Goal: Task Accomplishment & Management: Use online tool/utility

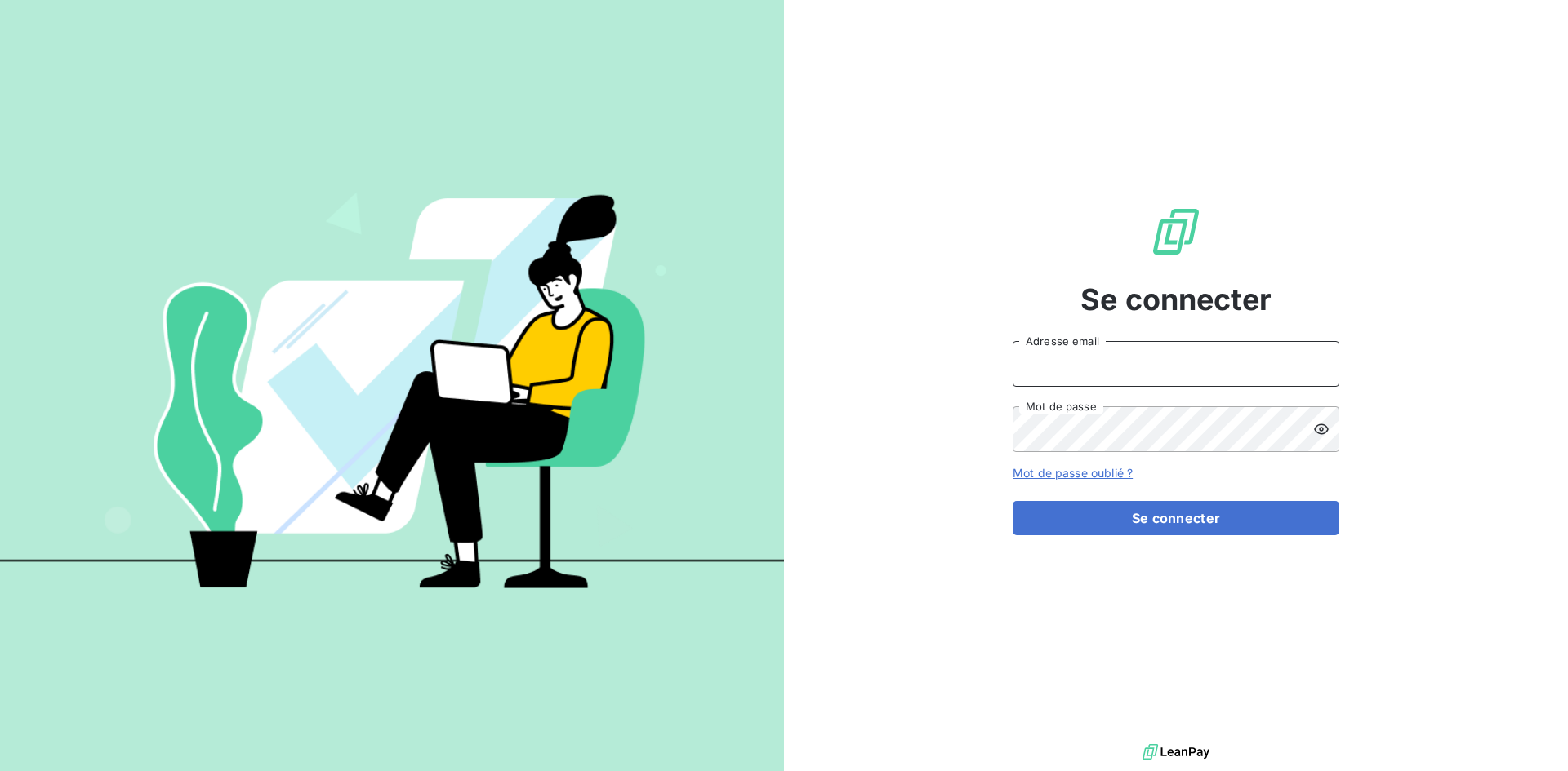
click at [1167, 376] on input "Adresse email" at bounding box center [1176, 364] width 327 height 45
type input "justine.monsaingeon@dynseo.com"
click at [1013, 501] on button "Se connecter" at bounding box center [1176, 517] width 327 height 34
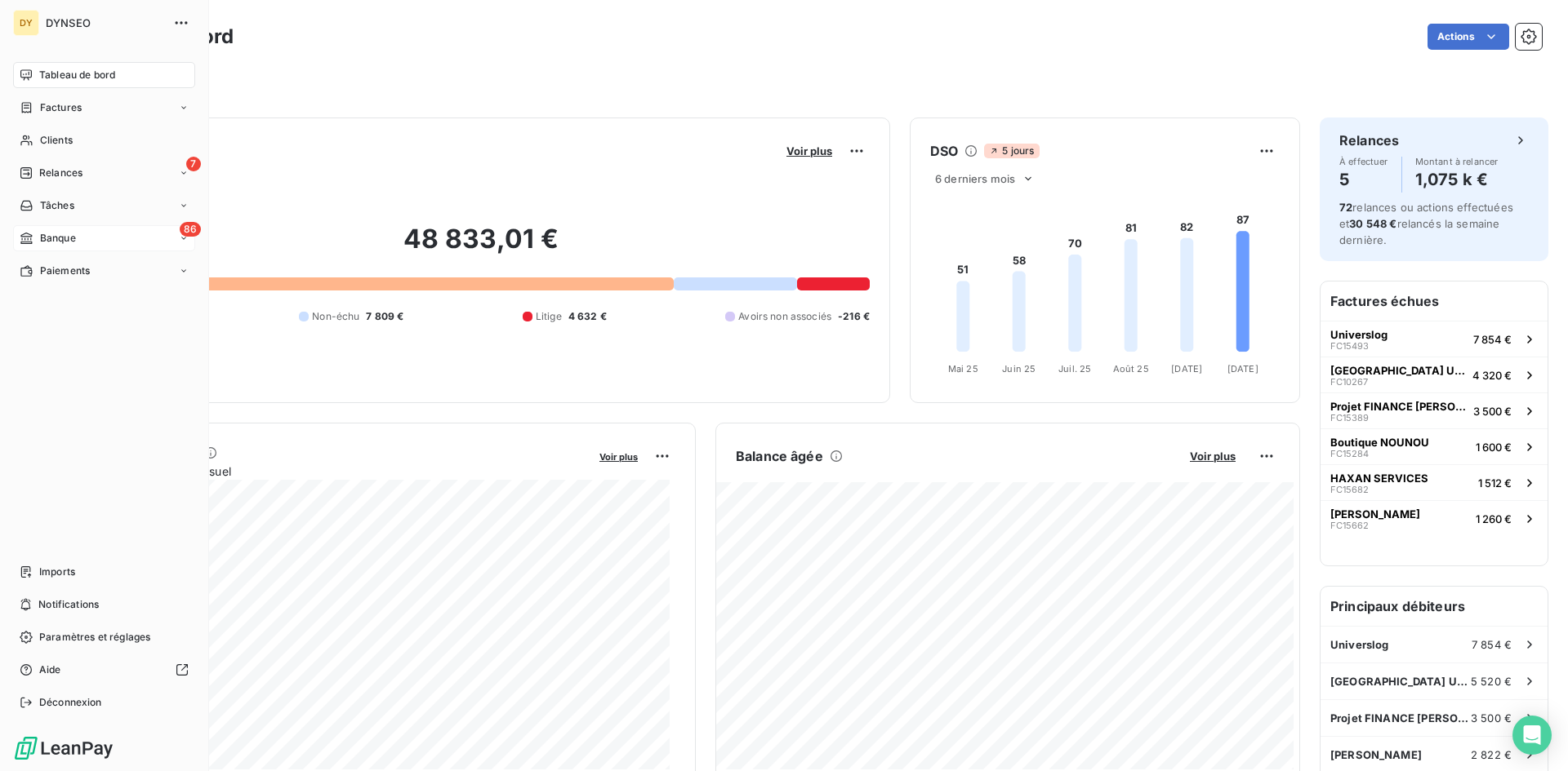
click at [32, 233] on icon at bounding box center [26, 238] width 14 height 13
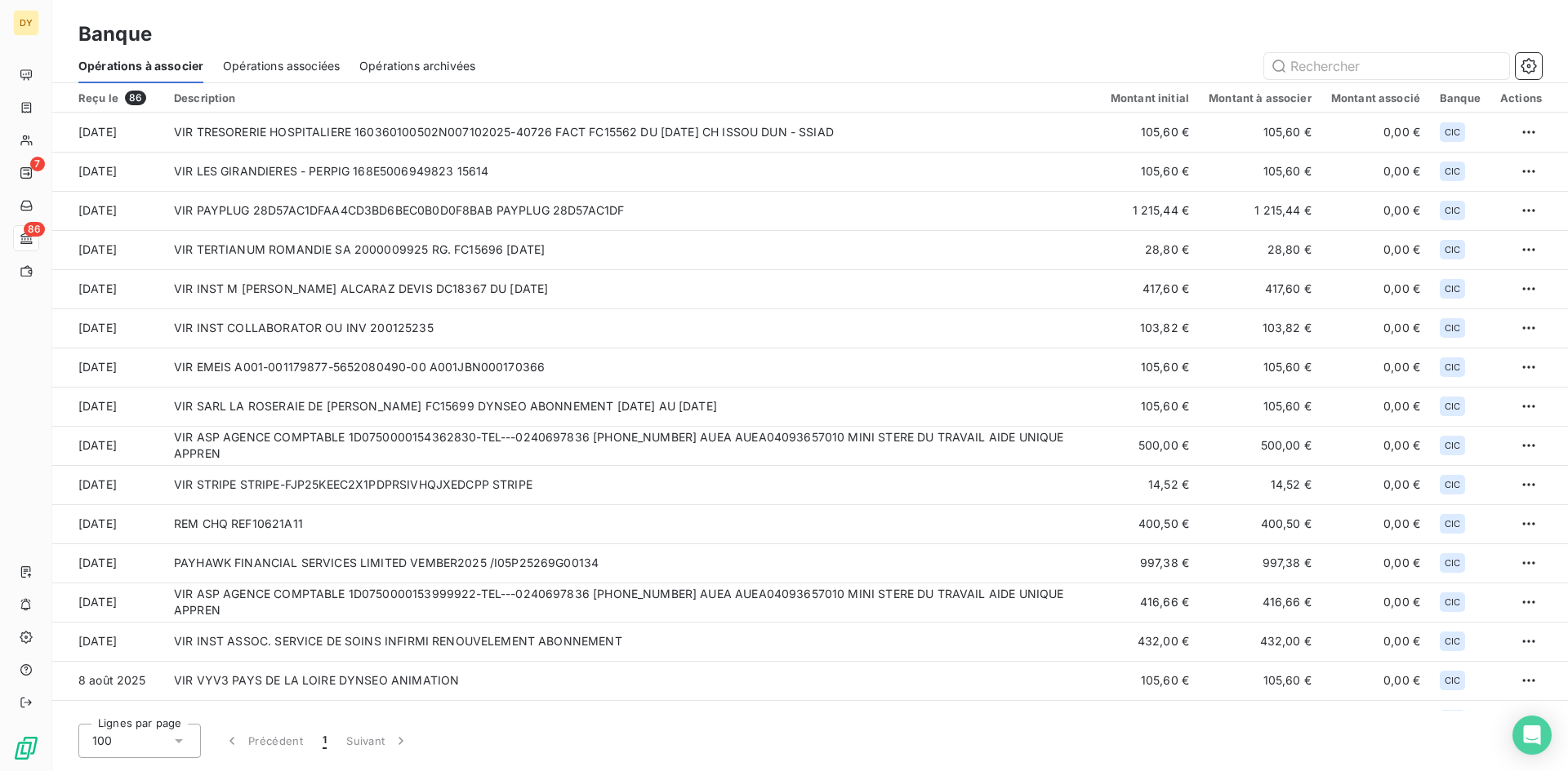
click at [278, 73] on span "Opérations associées" at bounding box center [282, 66] width 117 height 17
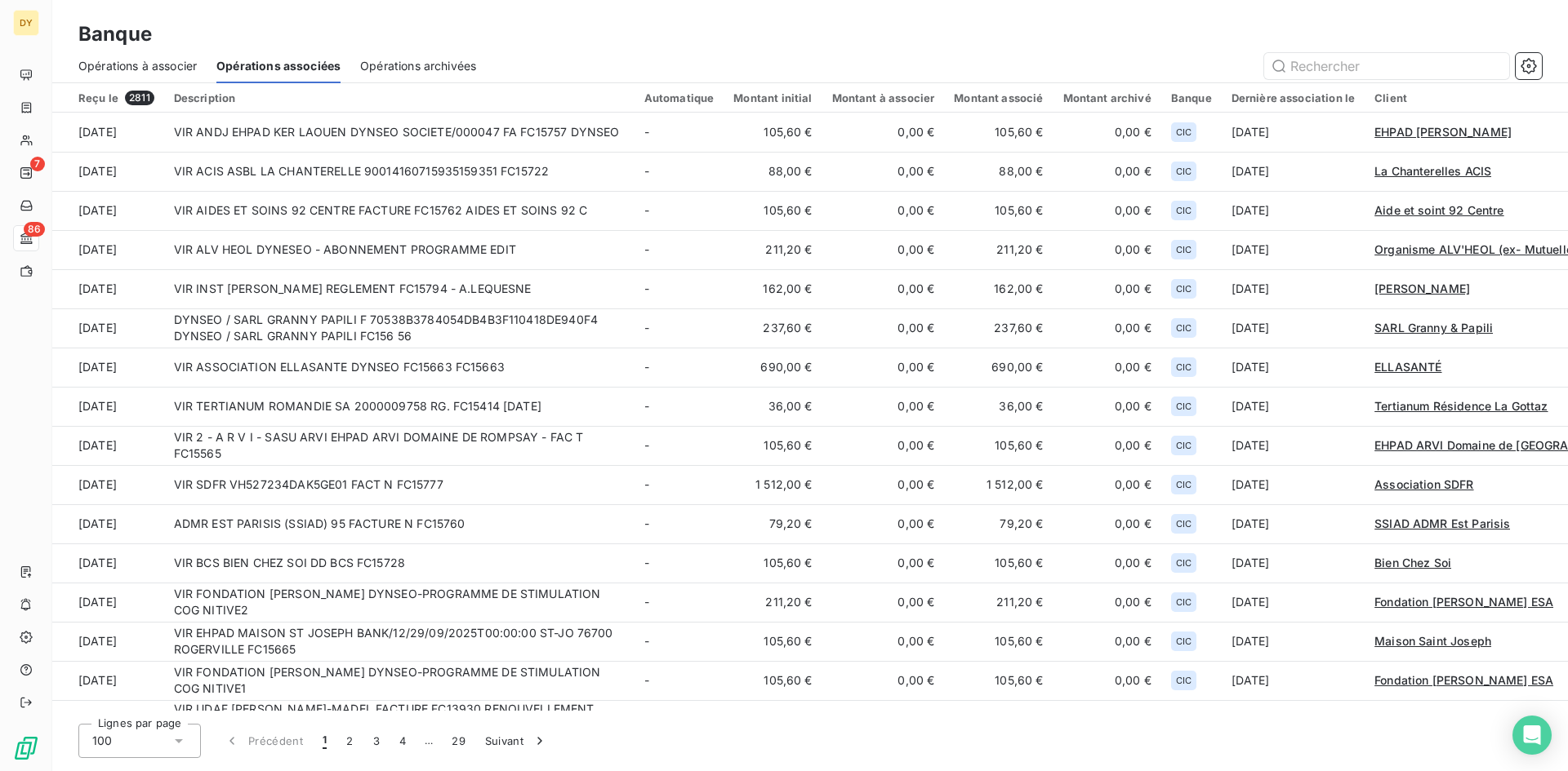
click at [152, 65] on span "Opérations à associer" at bounding box center [137, 66] width 118 height 17
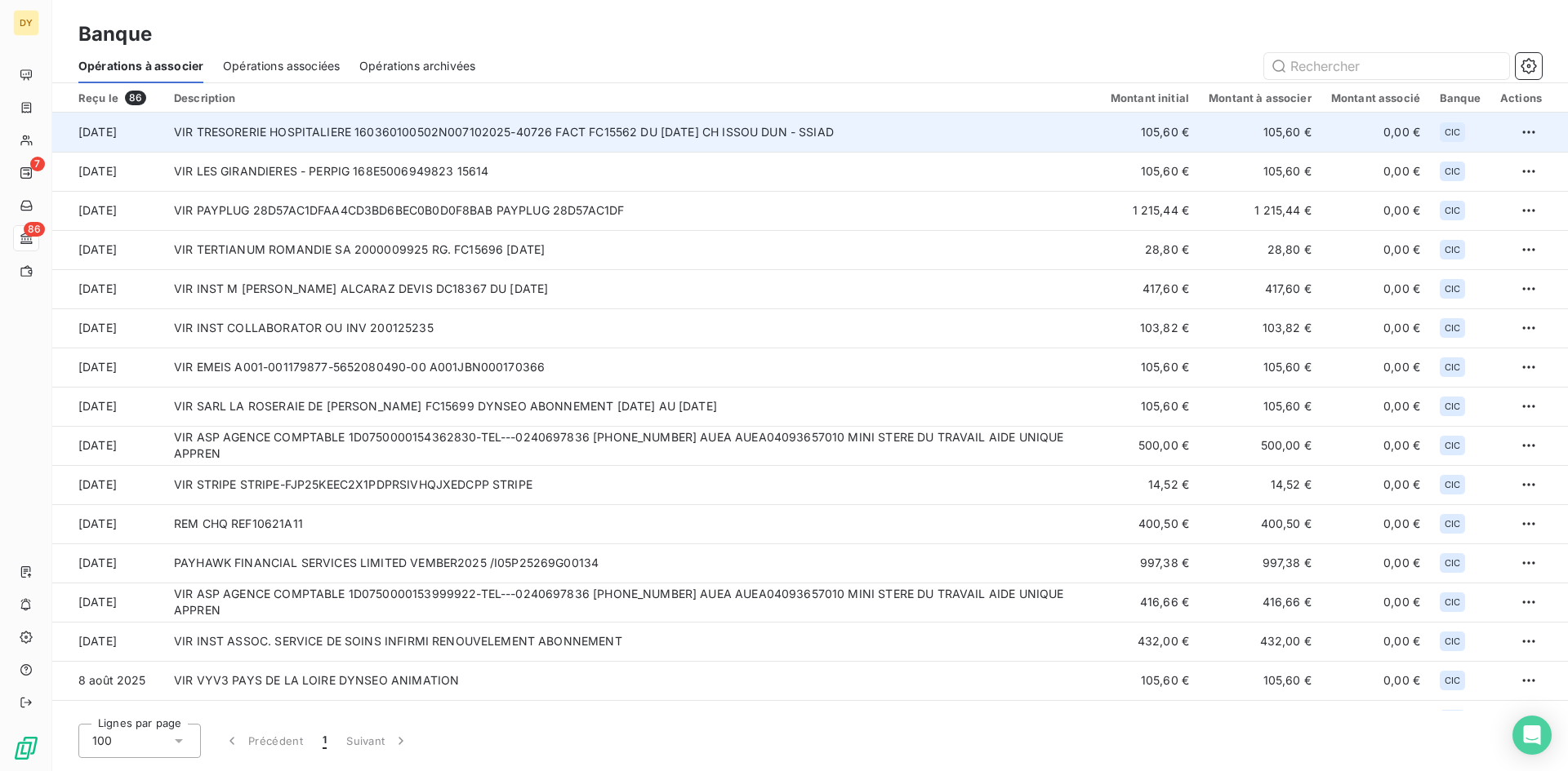
click at [692, 134] on td "VIR TRESORERIE HOSPITALIERE 160360100502N007102025-40726 FACT FC15562 DU 28/07/…" at bounding box center [632, 132] width 937 height 39
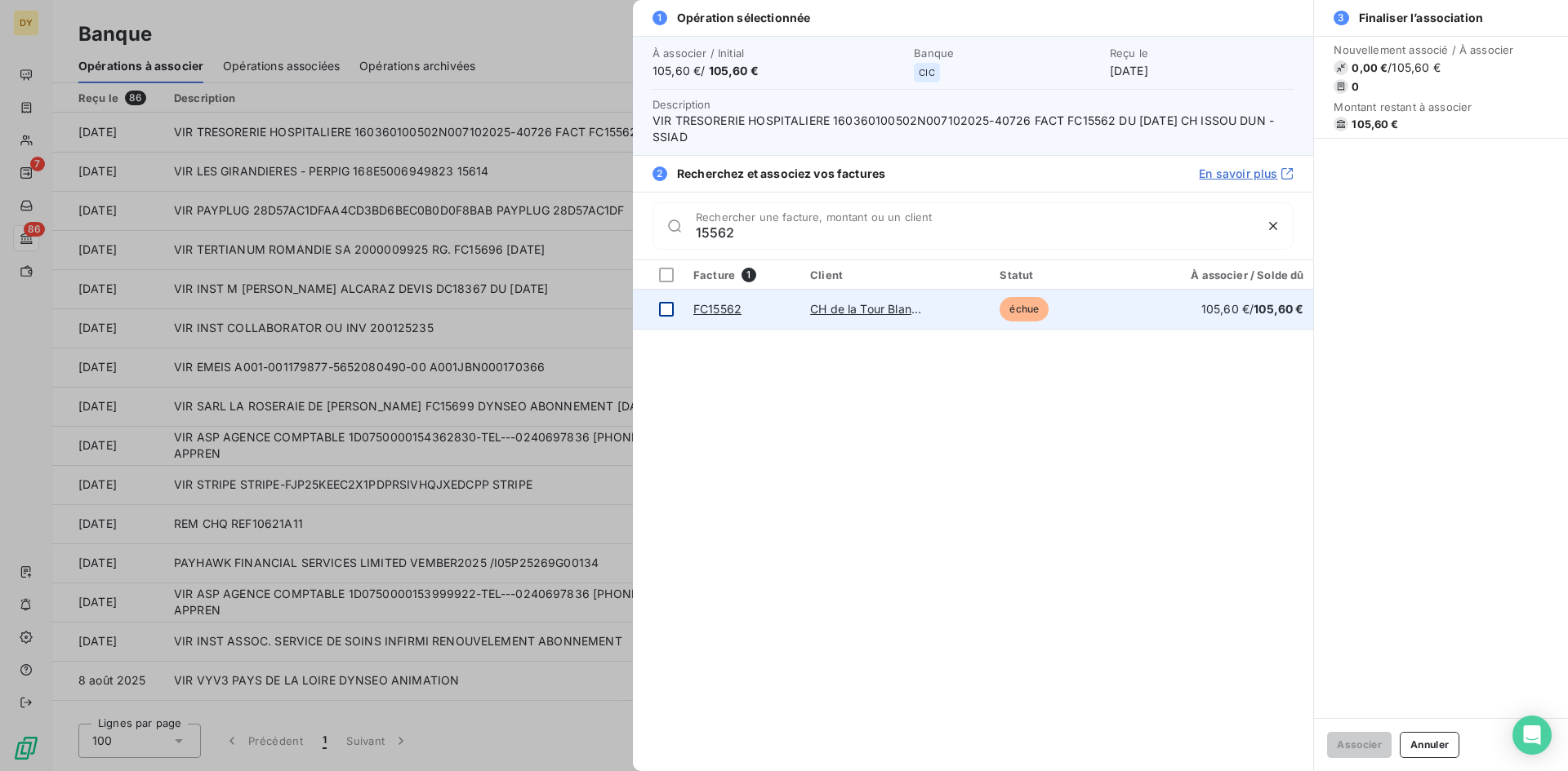
type input "15562"
click at [662, 306] on div at bounding box center [666, 309] width 15 height 15
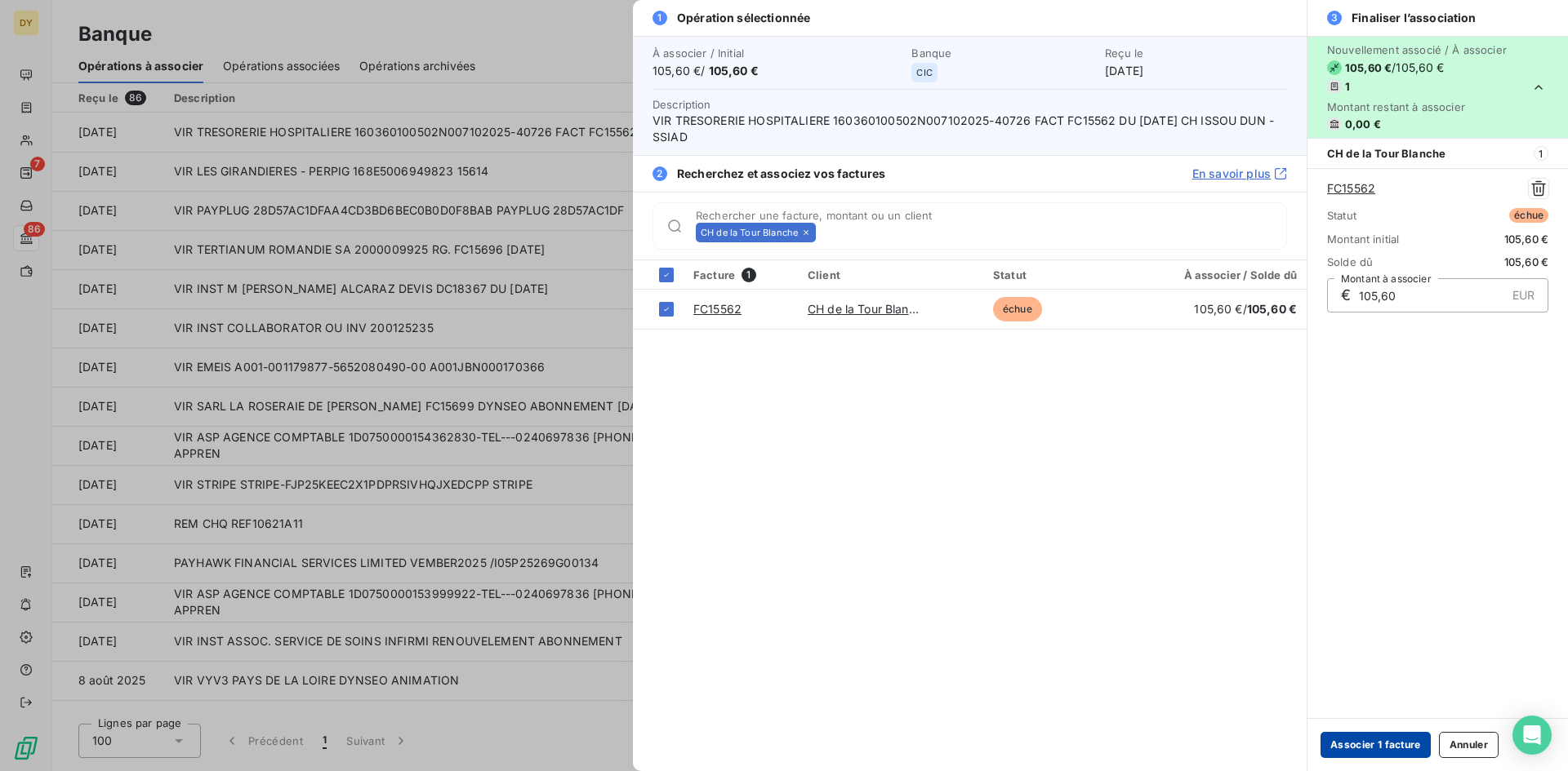
click at [1404, 749] on button "Associer 1 facture" at bounding box center [1376, 746] width 110 height 26
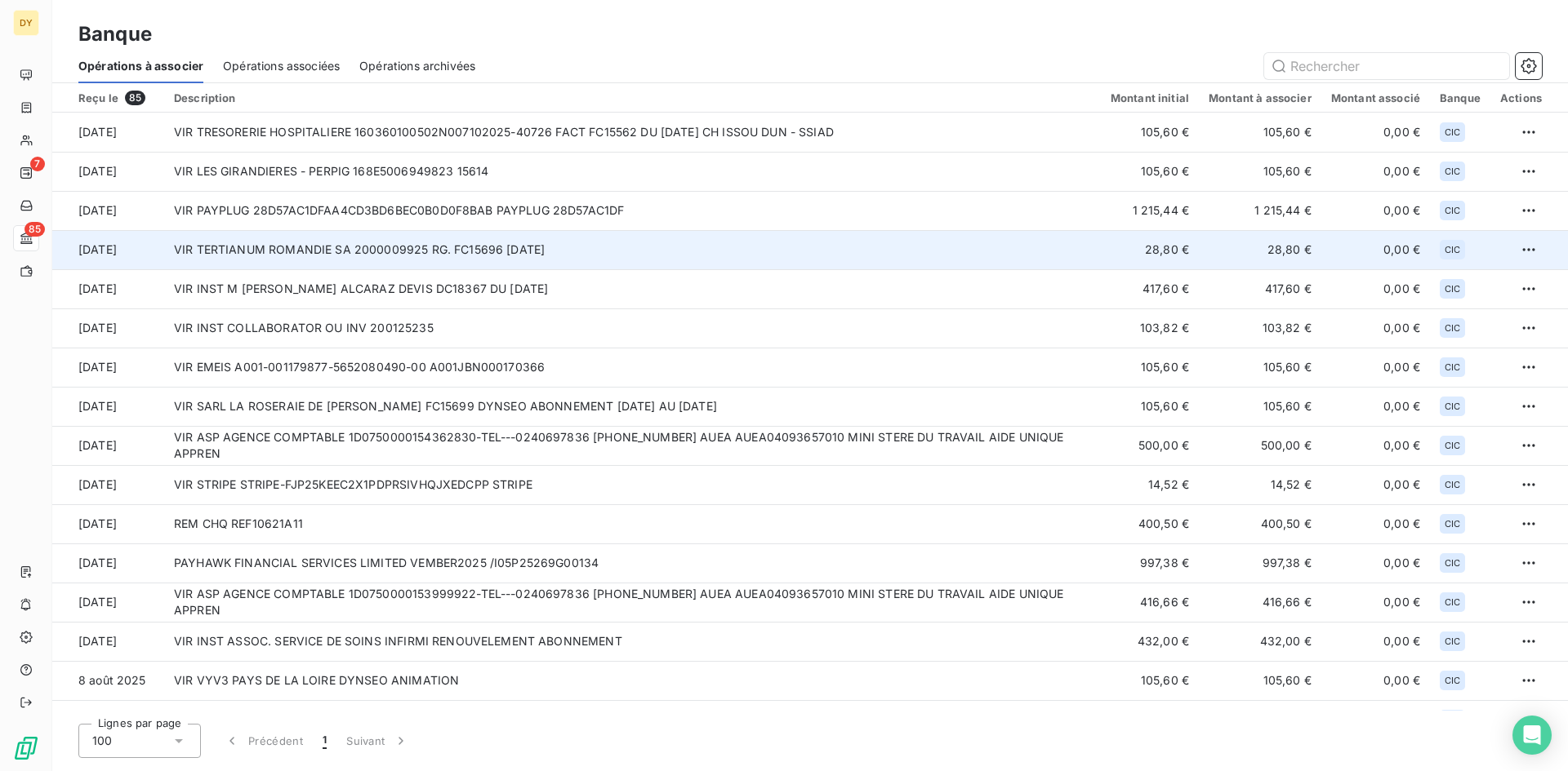
click at [380, 253] on td "VIR TERTIANUM ROMANDIE SA 2000009925 RG. FC15696 9.9.2025" at bounding box center [632, 249] width 937 height 39
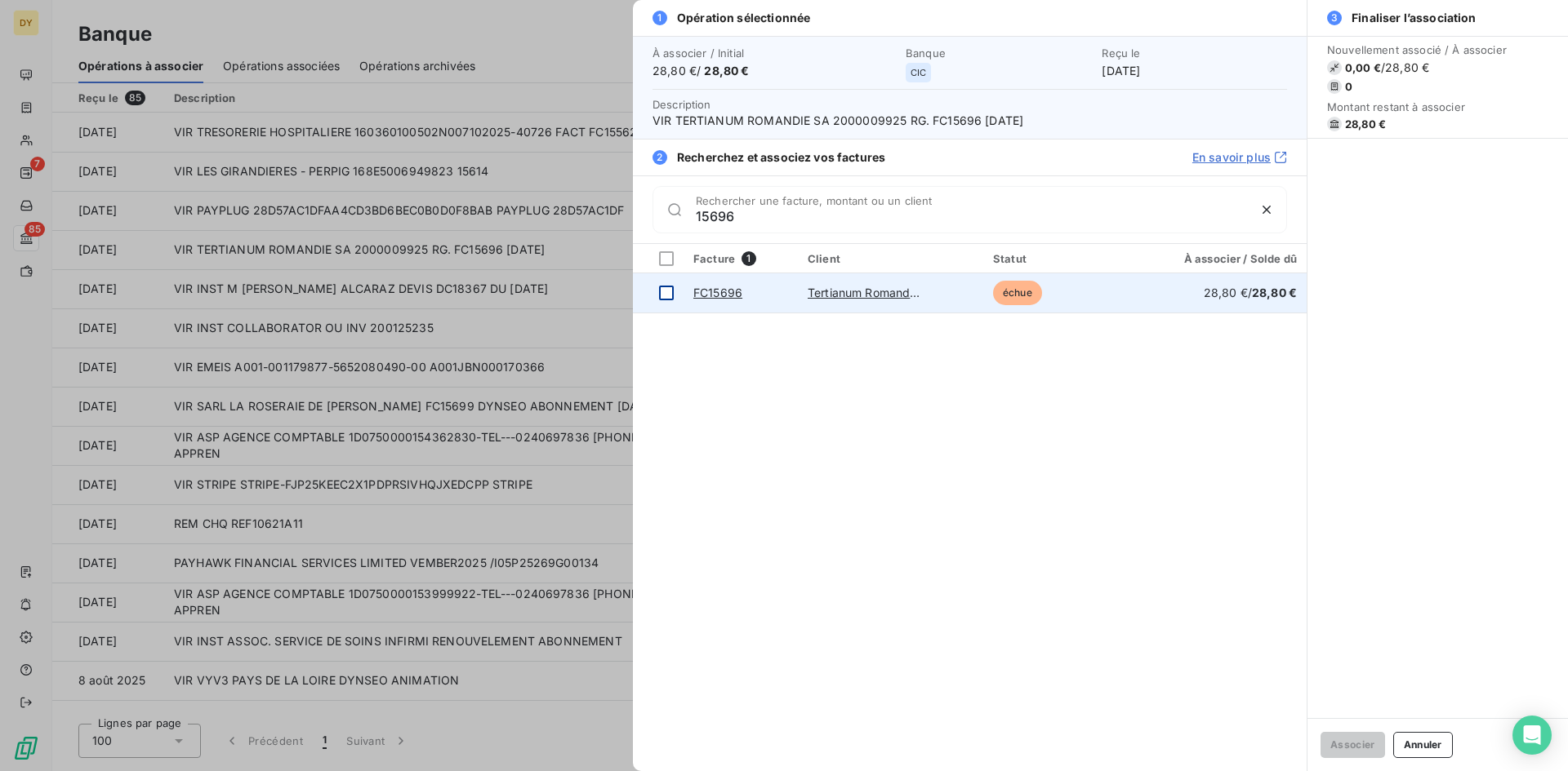
type input "15696"
click at [660, 296] on div at bounding box center [666, 293] width 15 height 15
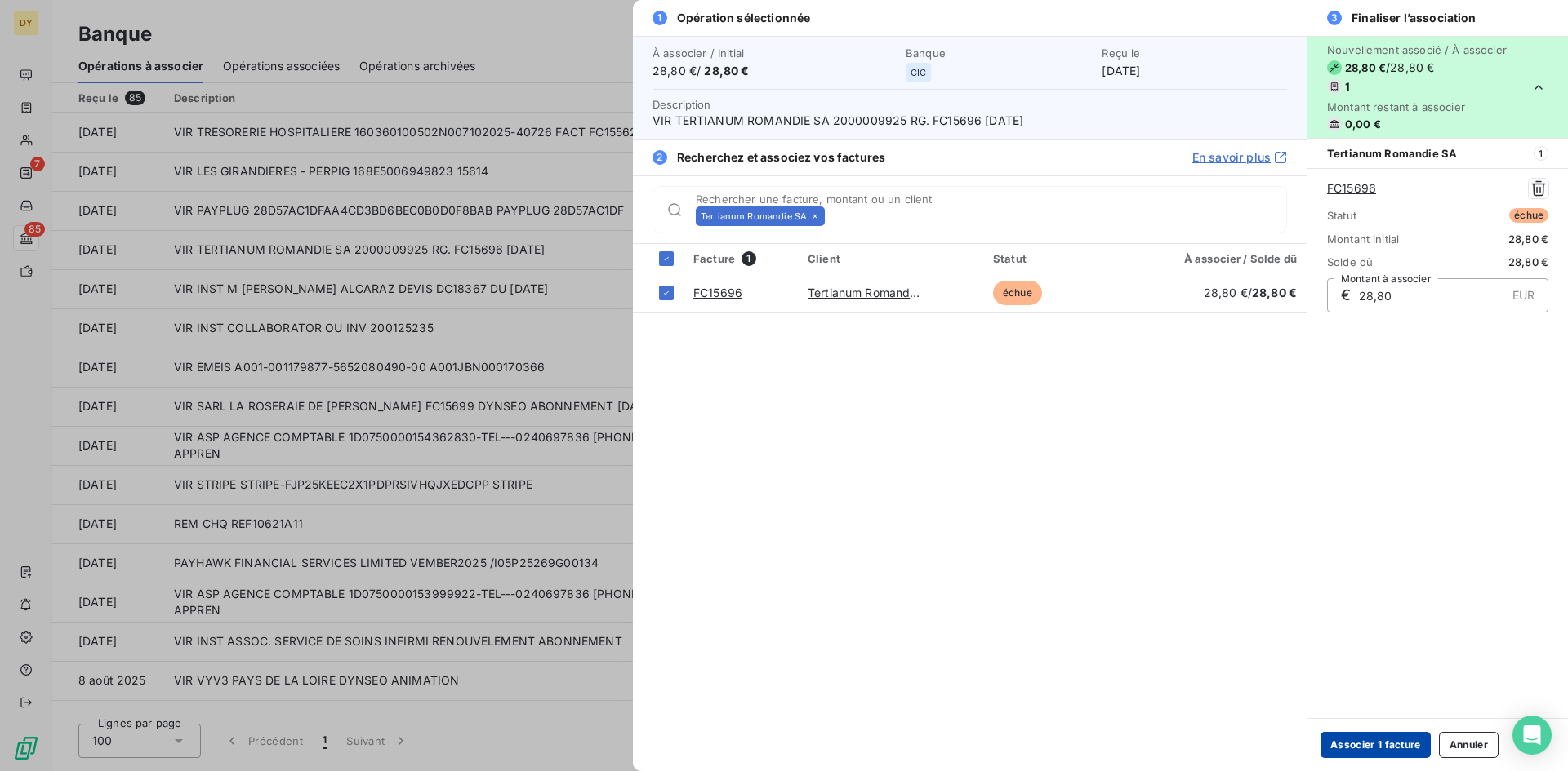
click at [1397, 748] on button "Associer 1 facture" at bounding box center [1376, 746] width 110 height 26
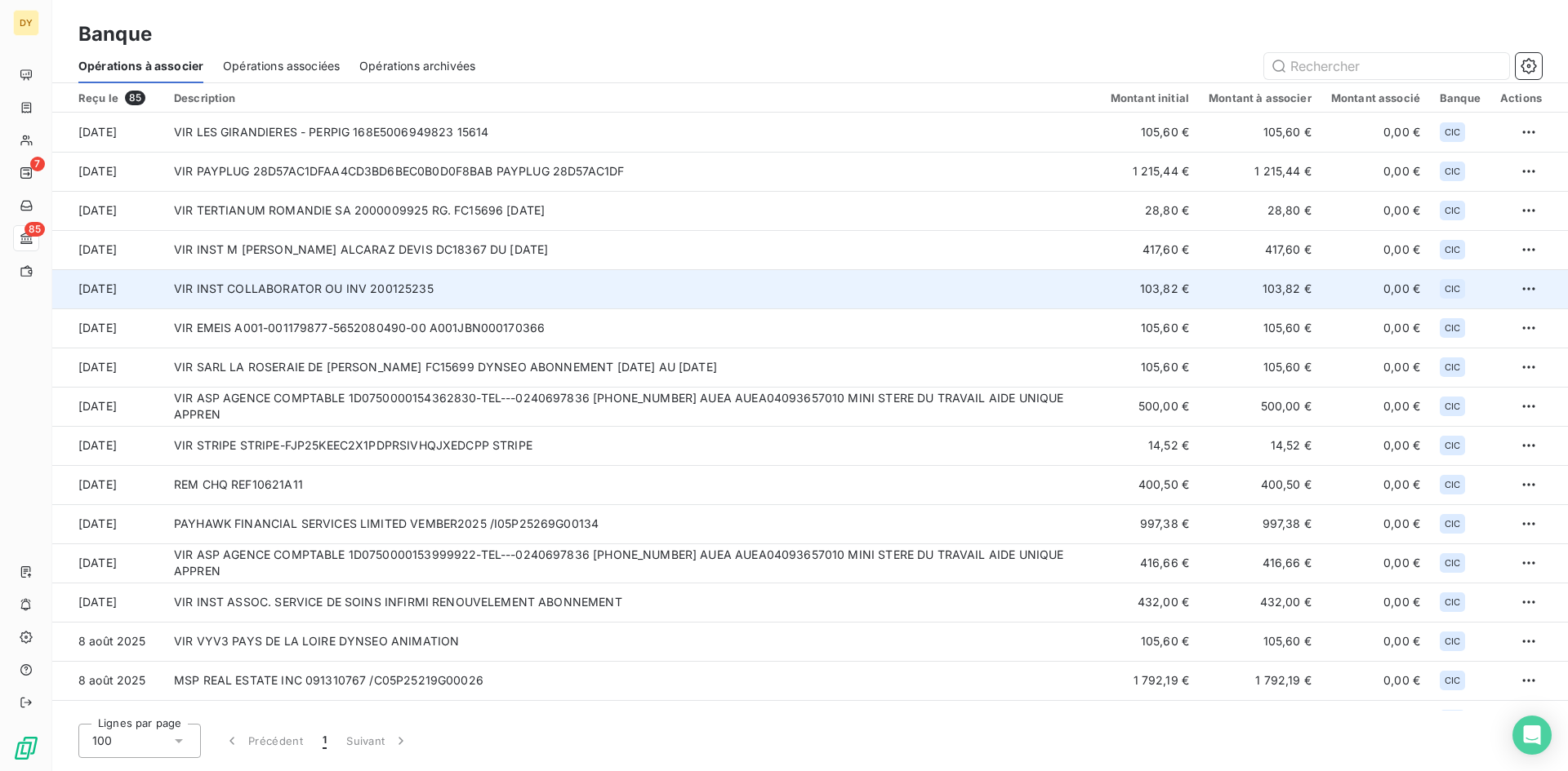
click at [398, 288] on td "VIR INST COLLABORATOR OU INV 200125235" at bounding box center [632, 288] width 937 height 39
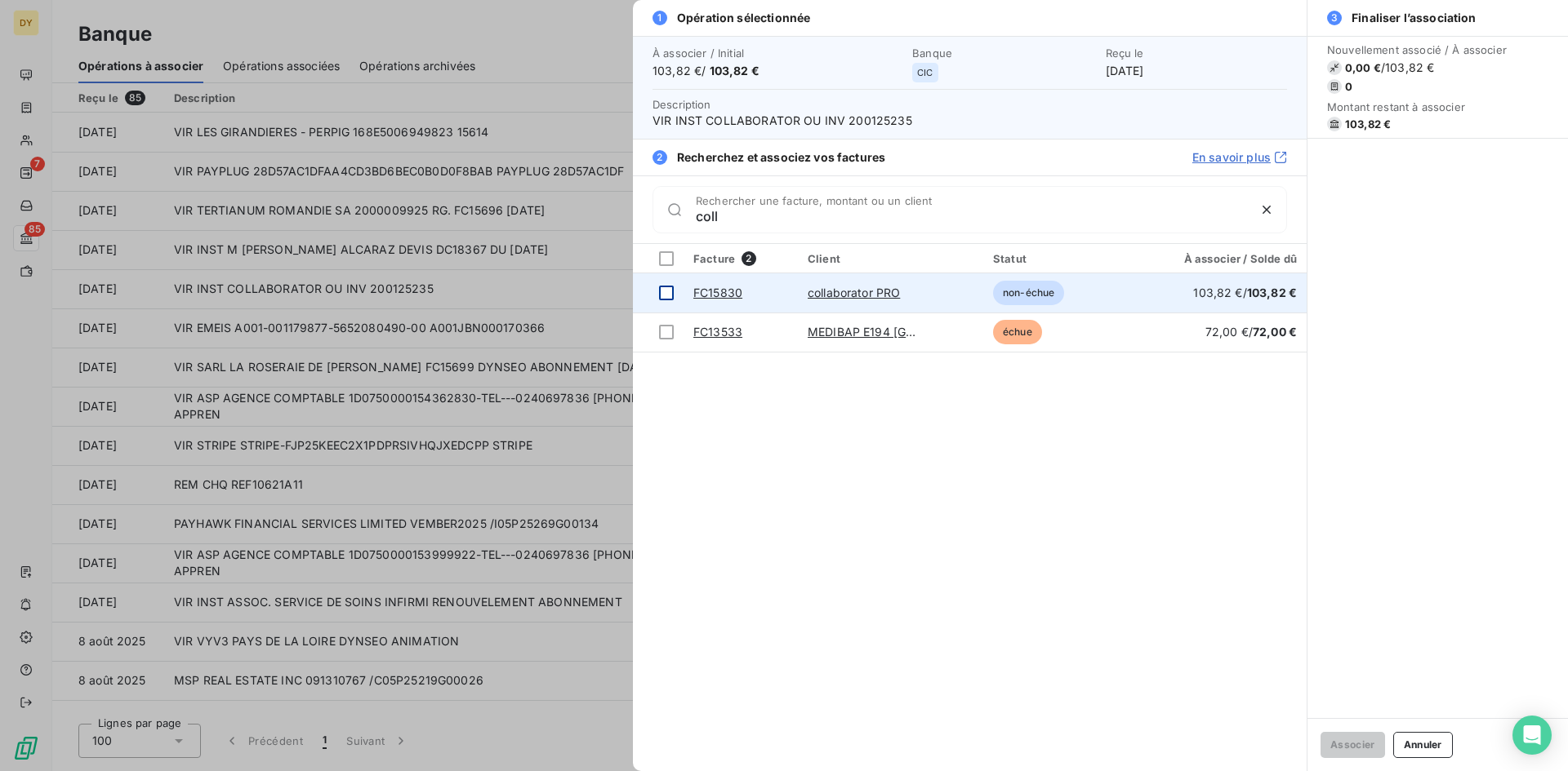
type input "coll"
click at [661, 295] on div at bounding box center [666, 293] width 15 height 15
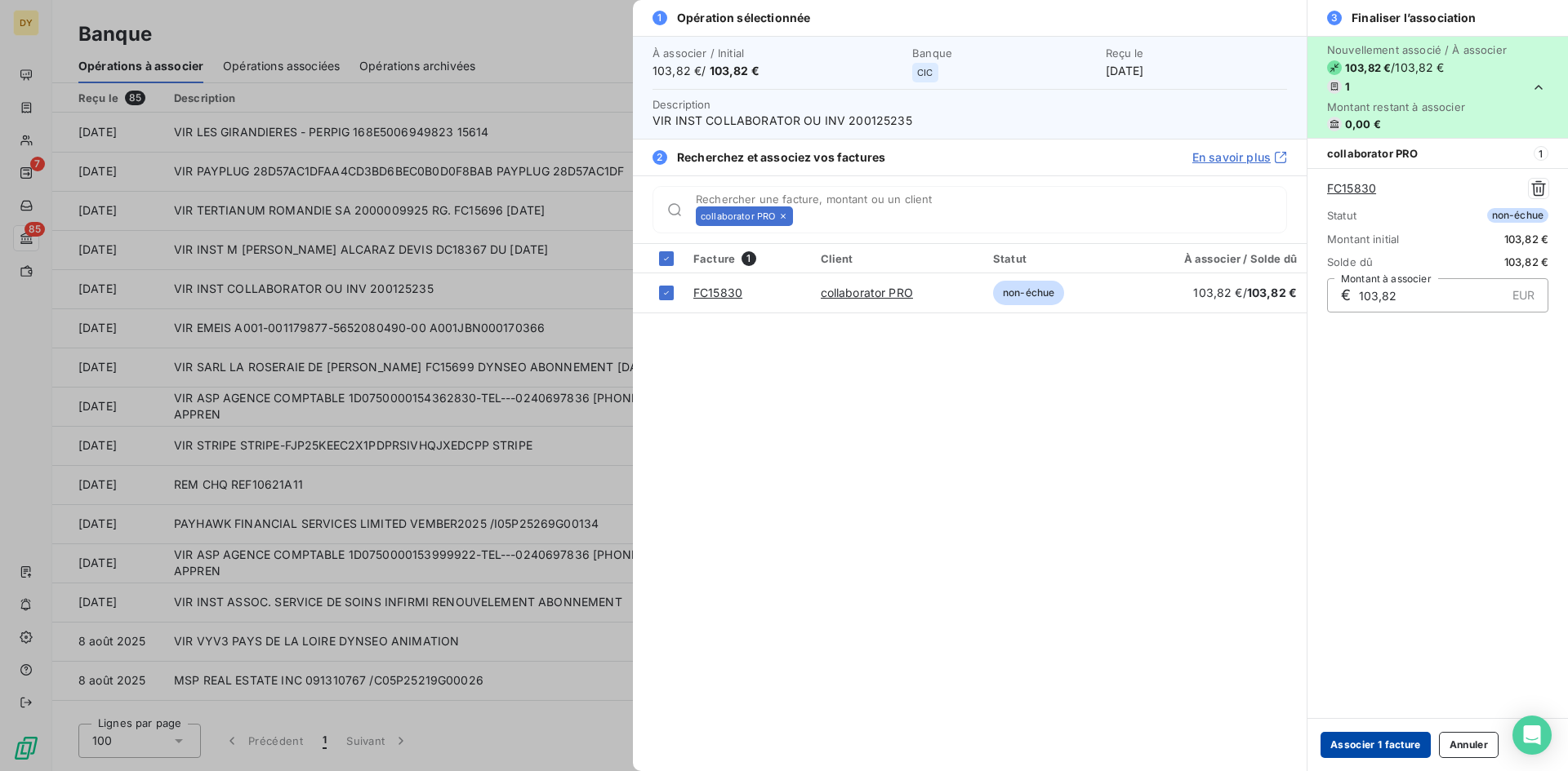
click at [1351, 733] on button "Associer 1 facture" at bounding box center [1376, 746] width 110 height 26
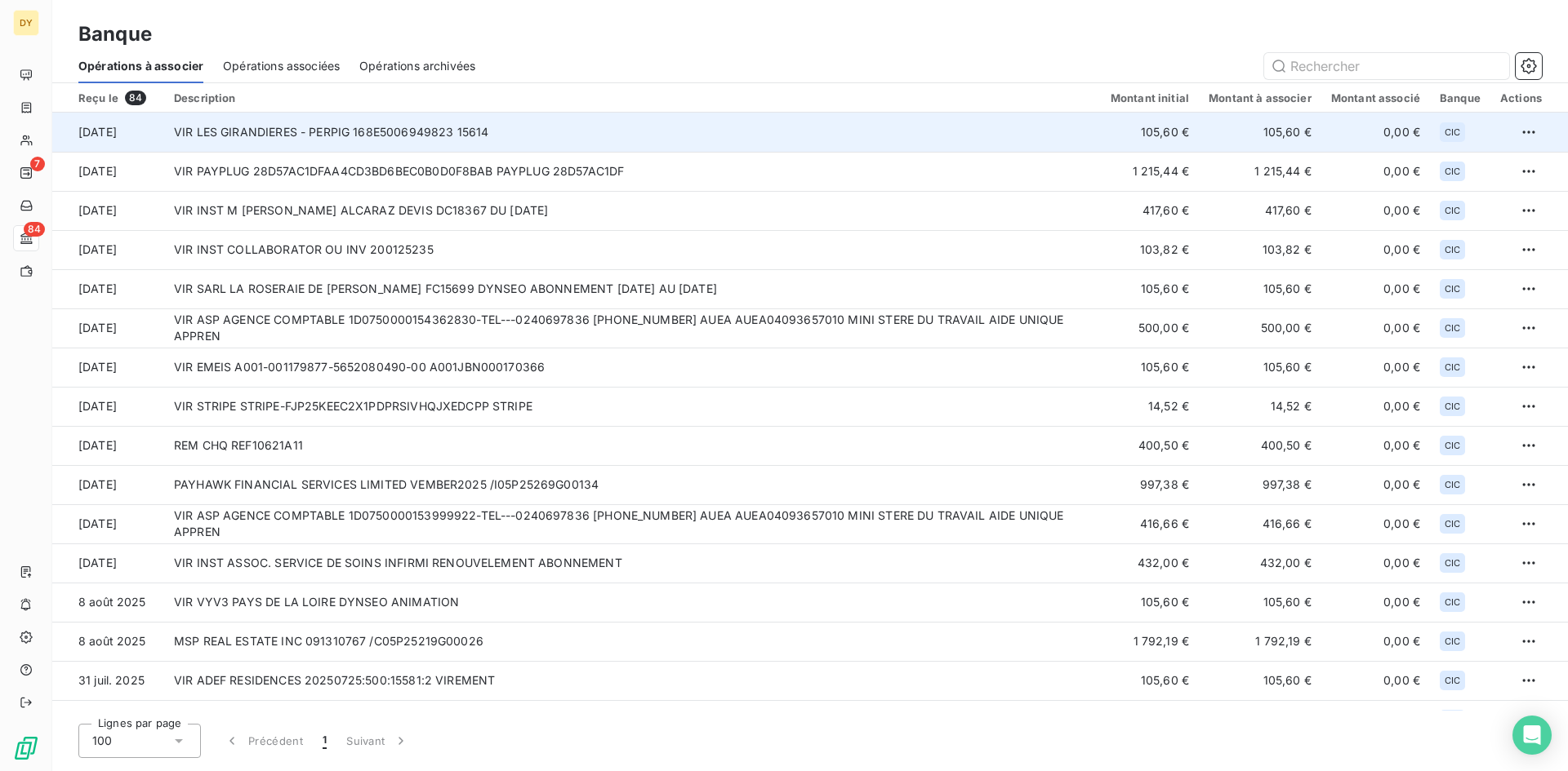
click at [497, 145] on td "VIR LES GIRANDIERES - PERPIG 168E5006949823 15614" at bounding box center [632, 132] width 937 height 39
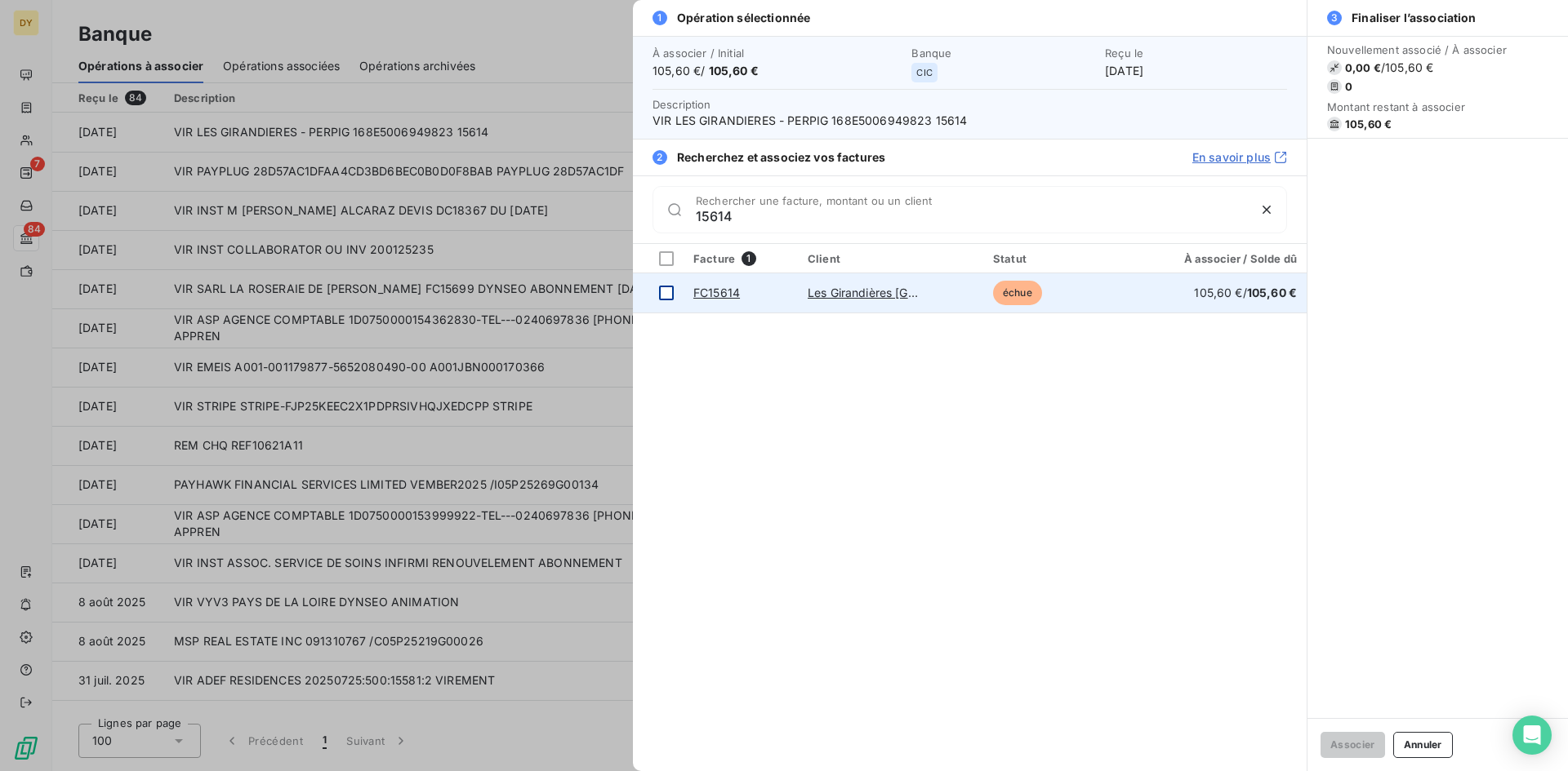
type input "15614"
click at [672, 290] on div at bounding box center [666, 293] width 15 height 15
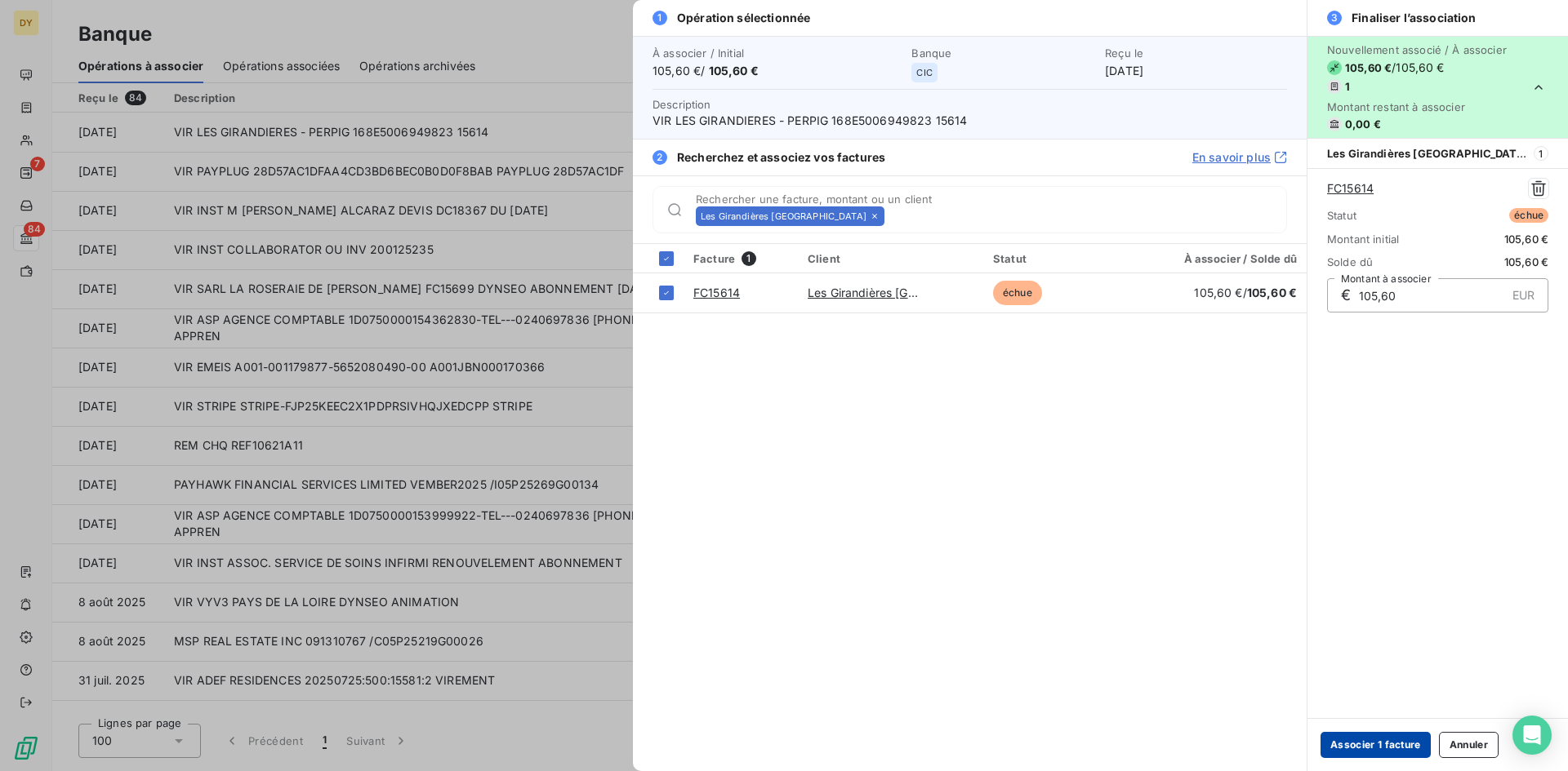
click at [1398, 738] on button "Associer 1 facture" at bounding box center [1376, 746] width 110 height 26
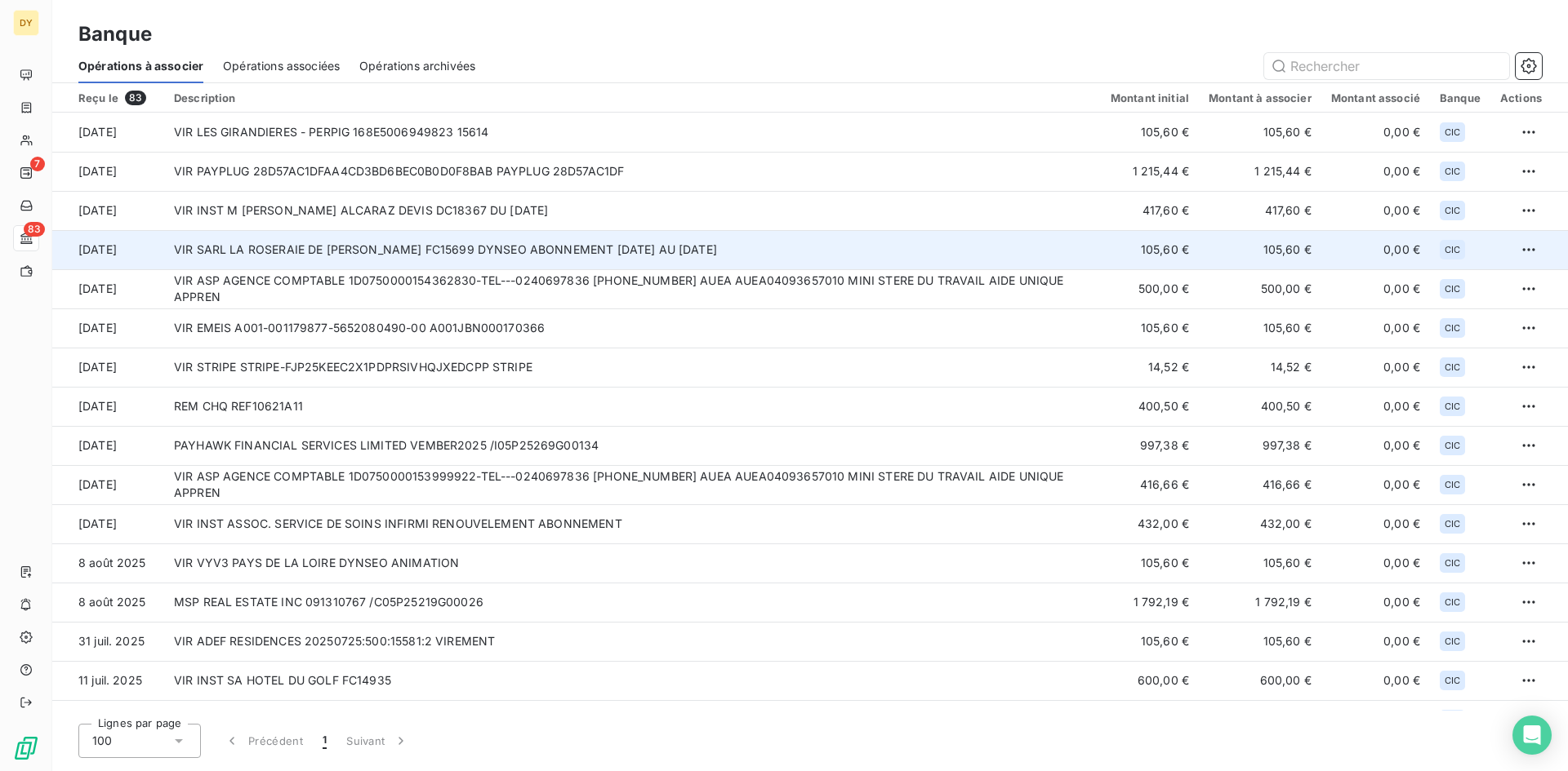
click at [419, 258] on td "VIR SARL LA ROSERAIE DE [PERSON_NAME] FC15699 DYNSEO ABONNEMENT [DATE] AU [DATE]" at bounding box center [632, 249] width 937 height 39
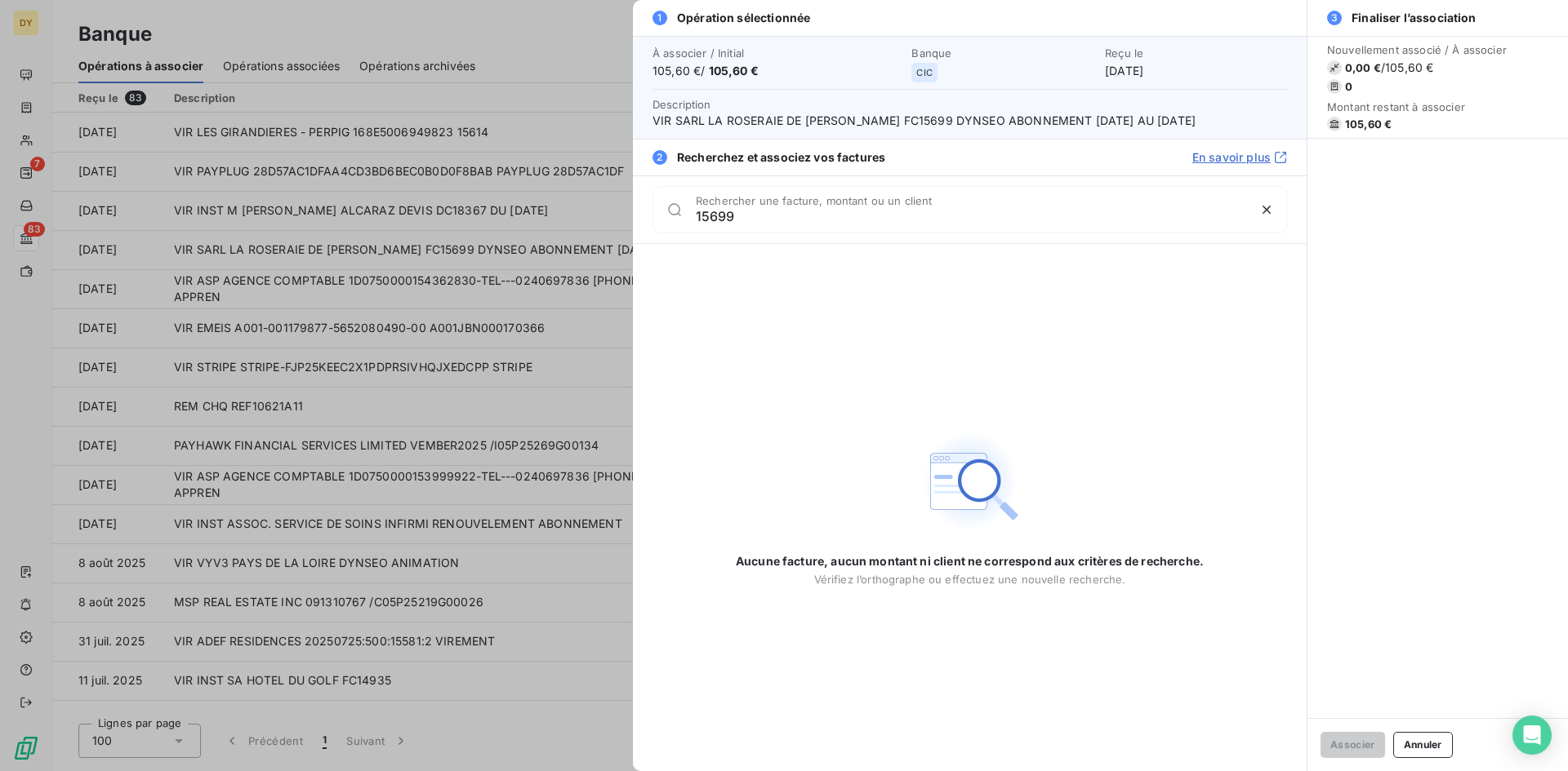
type input "15699"
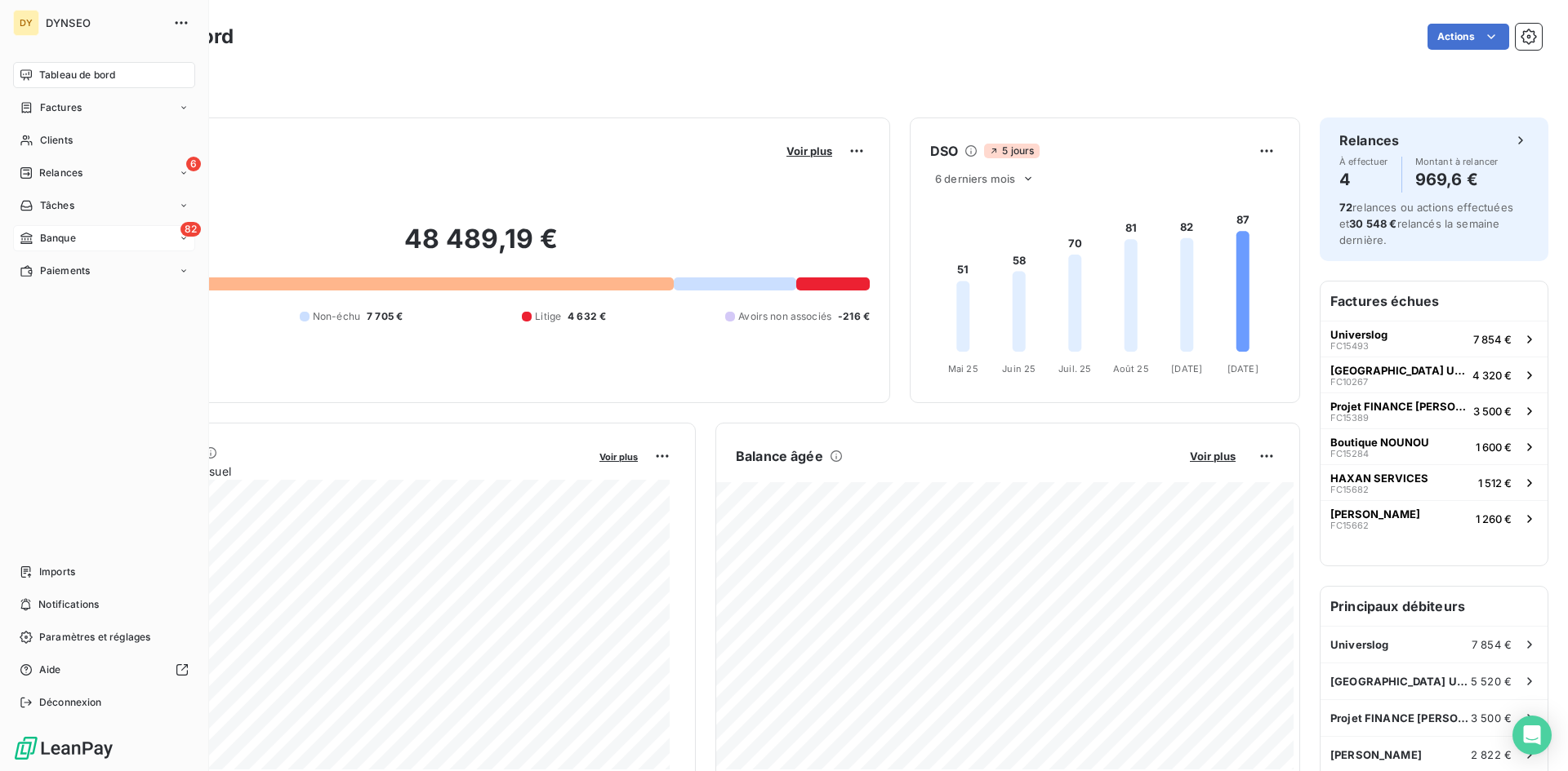
click at [43, 227] on div "82 Banque" at bounding box center [104, 239] width 182 height 26
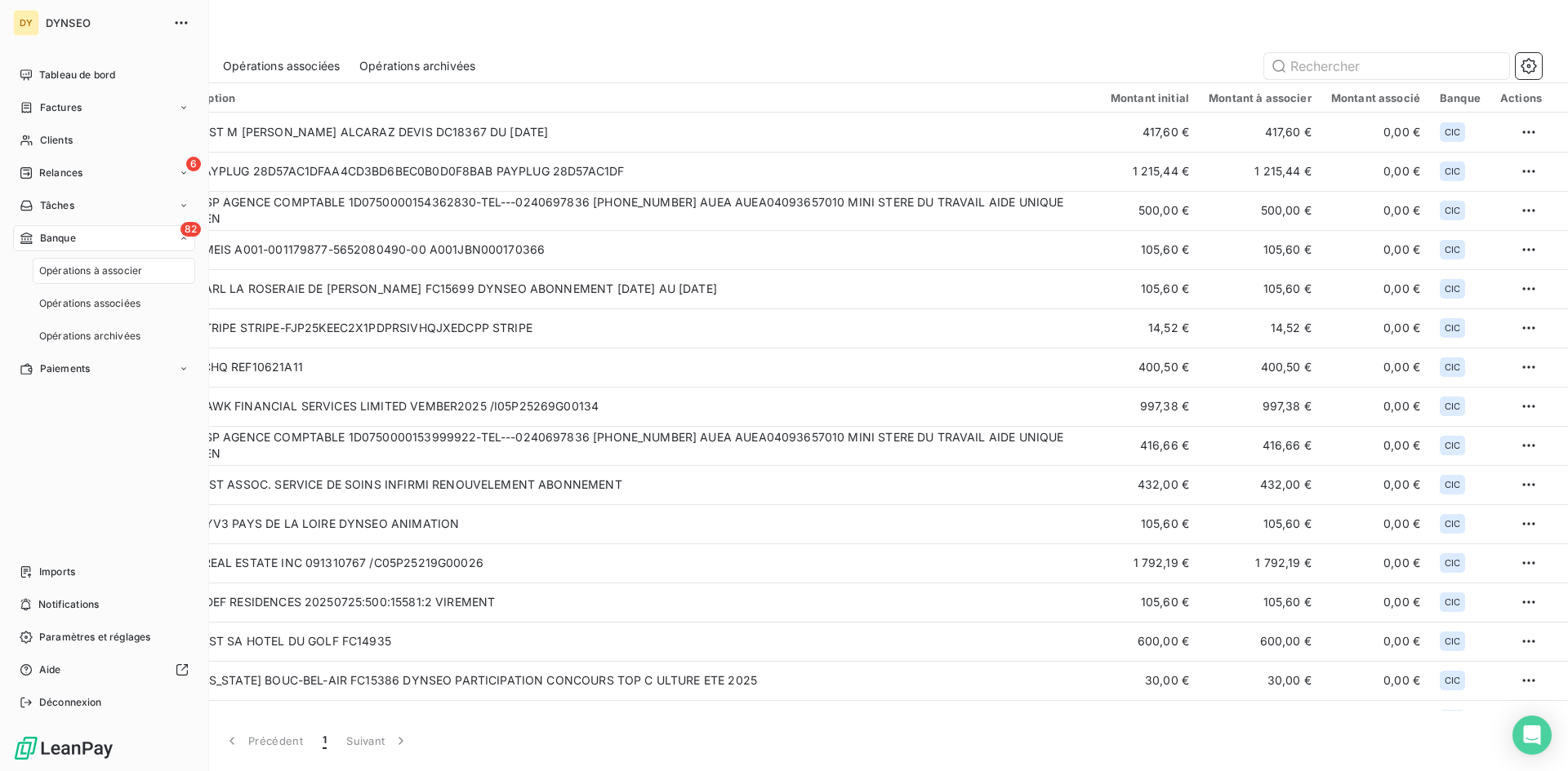
click at [62, 267] on span "Opérations à associer" at bounding box center [91, 271] width 103 height 15
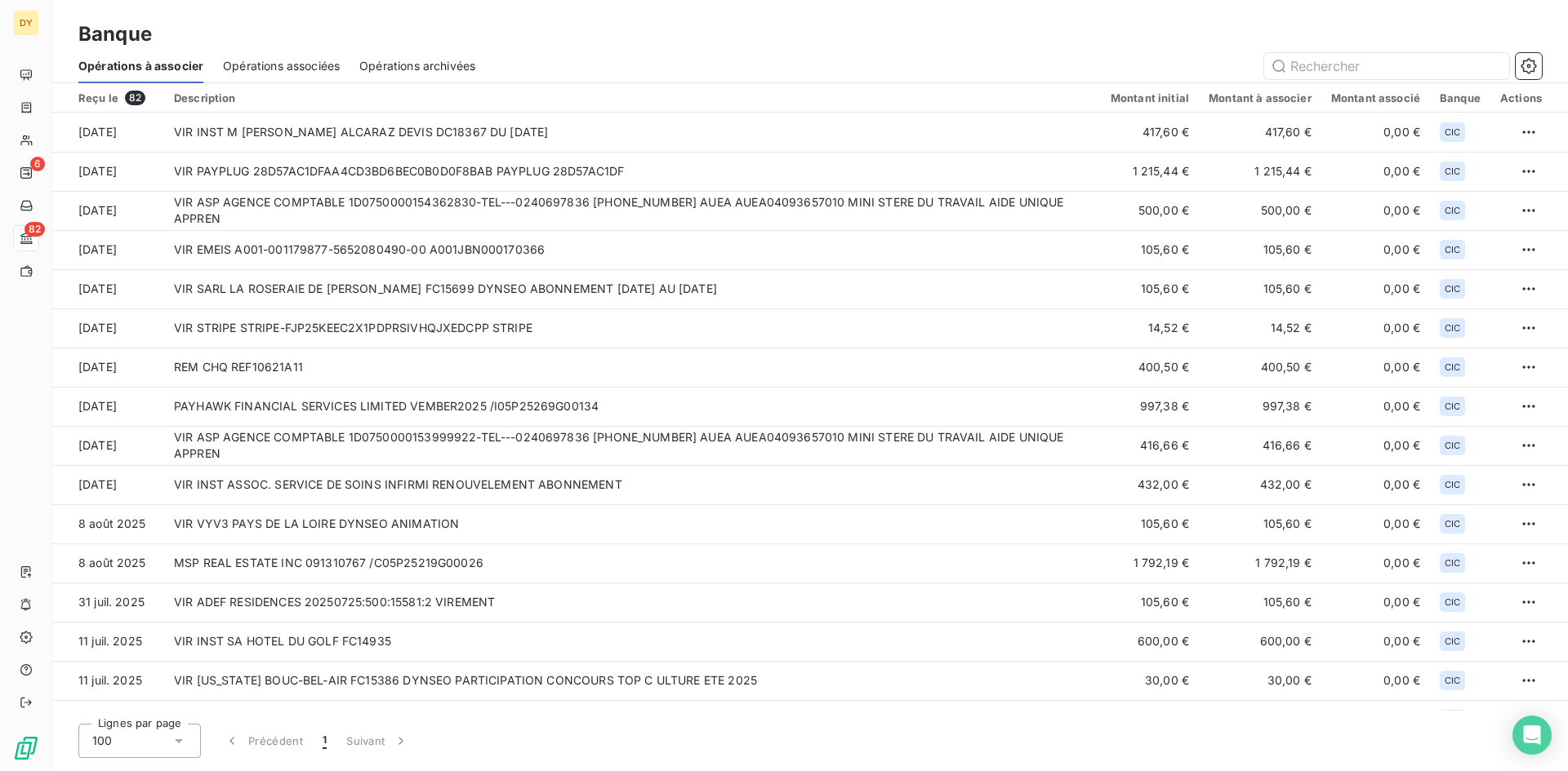
click at [283, 59] on span "Opérations associées" at bounding box center [282, 66] width 117 height 17
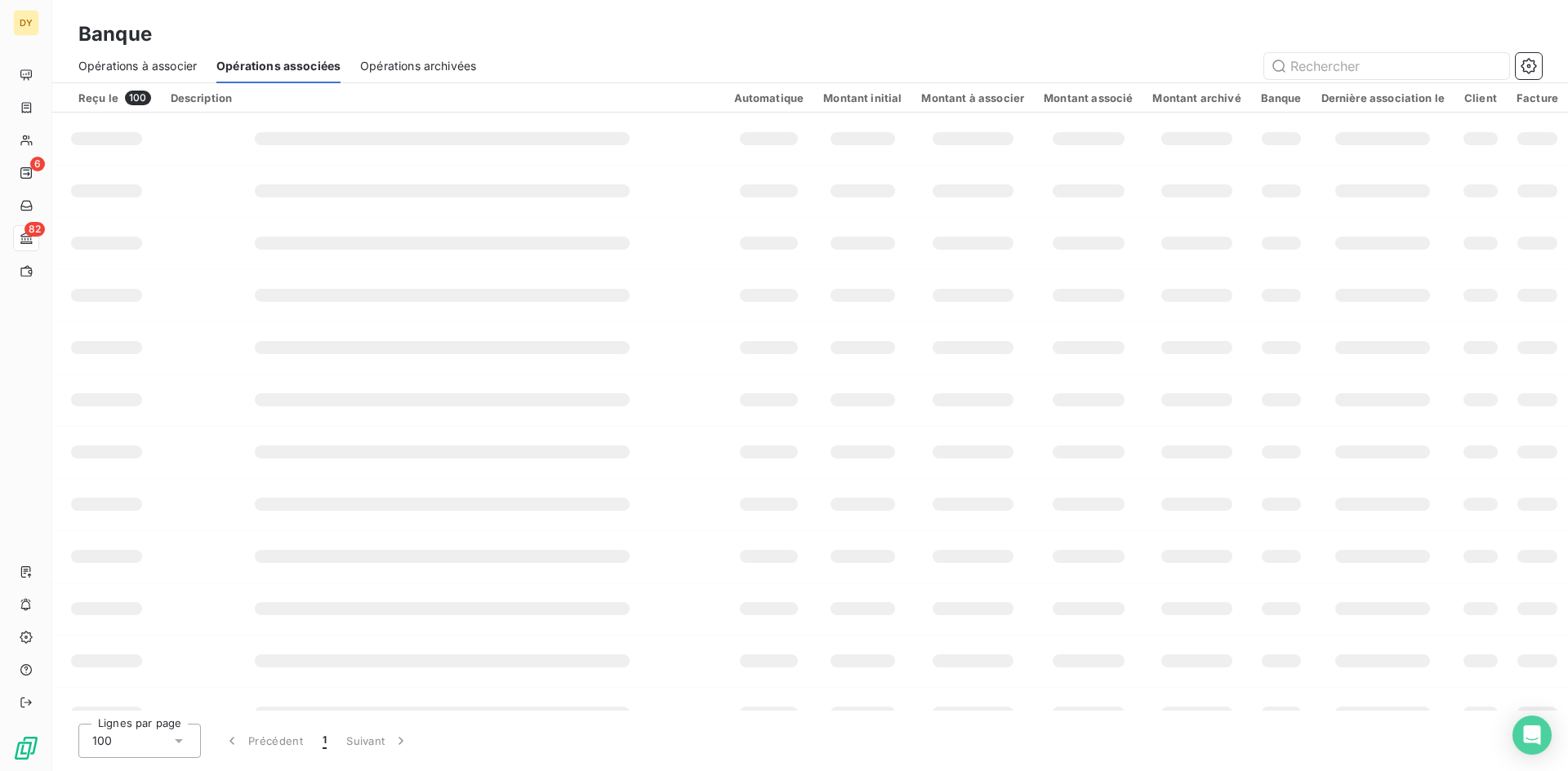
click at [151, 58] on span "Opérations à associer" at bounding box center [137, 66] width 118 height 17
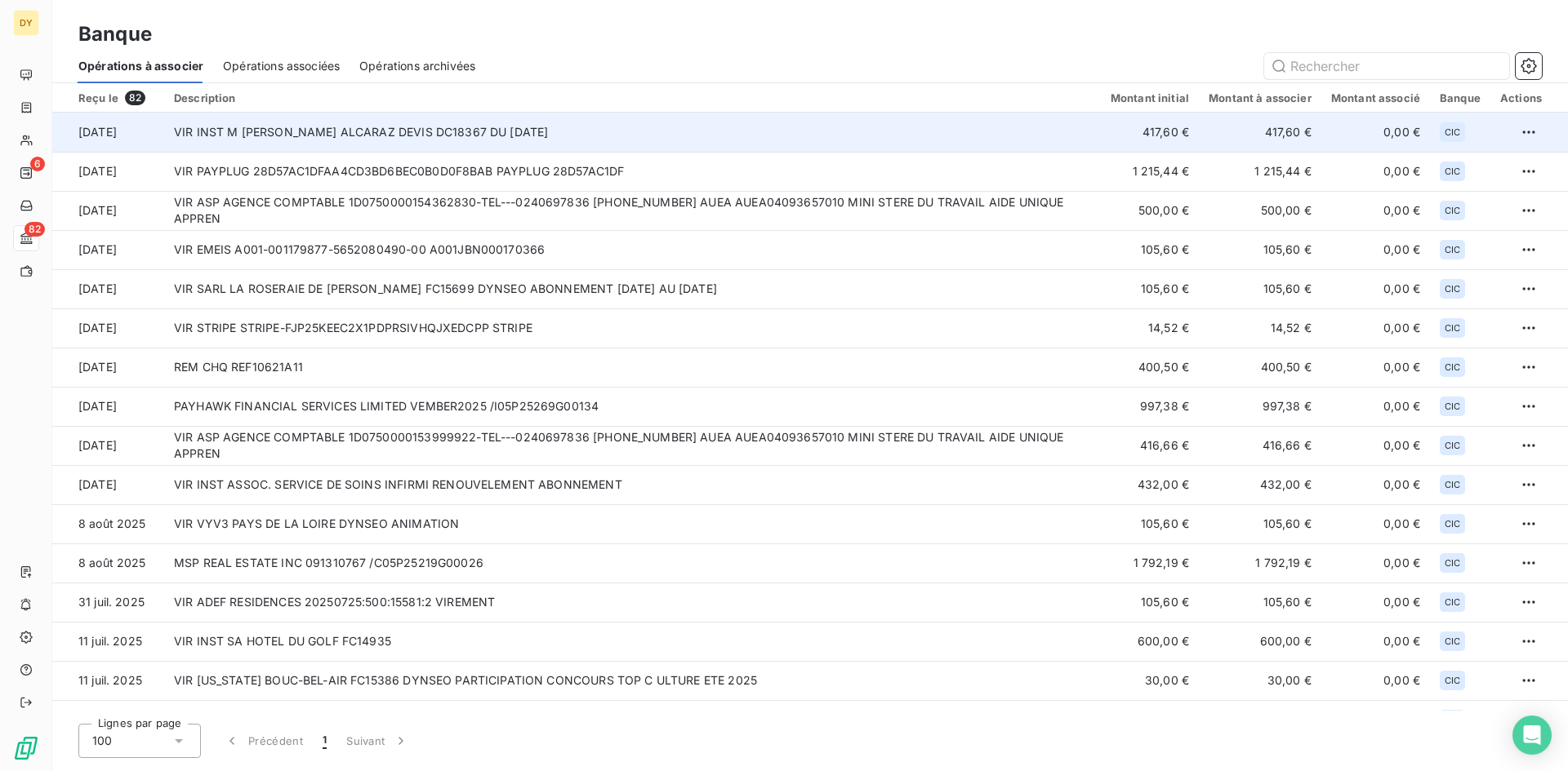
click at [298, 142] on td "VIR INST M [PERSON_NAME] ALCARAZ DEVIS DC18367 DU [DATE]" at bounding box center [632, 132] width 937 height 39
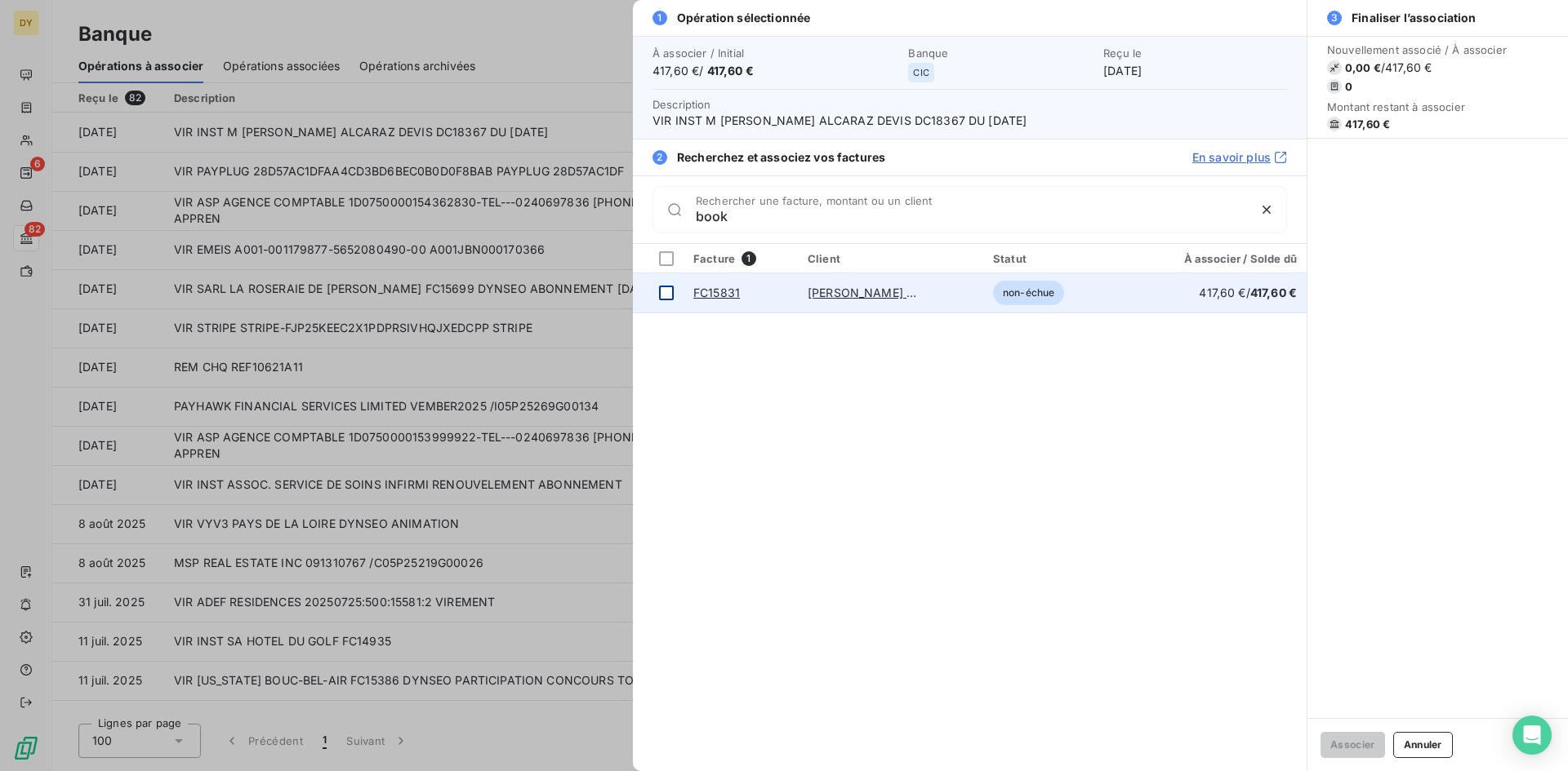
type input "book"
click at [667, 294] on div at bounding box center [666, 293] width 15 height 15
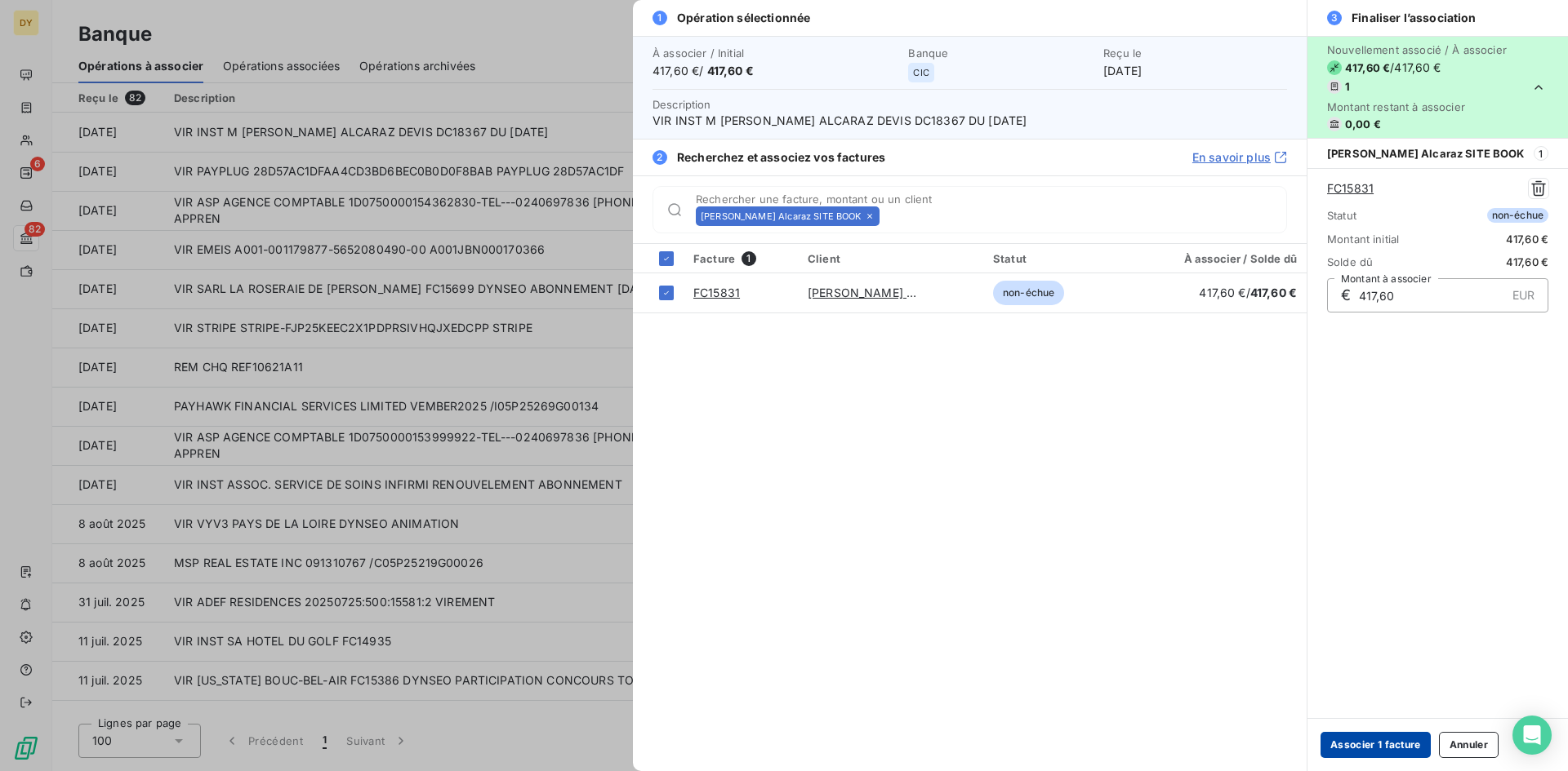
click at [1396, 742] on button "Associer 1 facture" at bounding box center [1376, 746] width 110 height 26
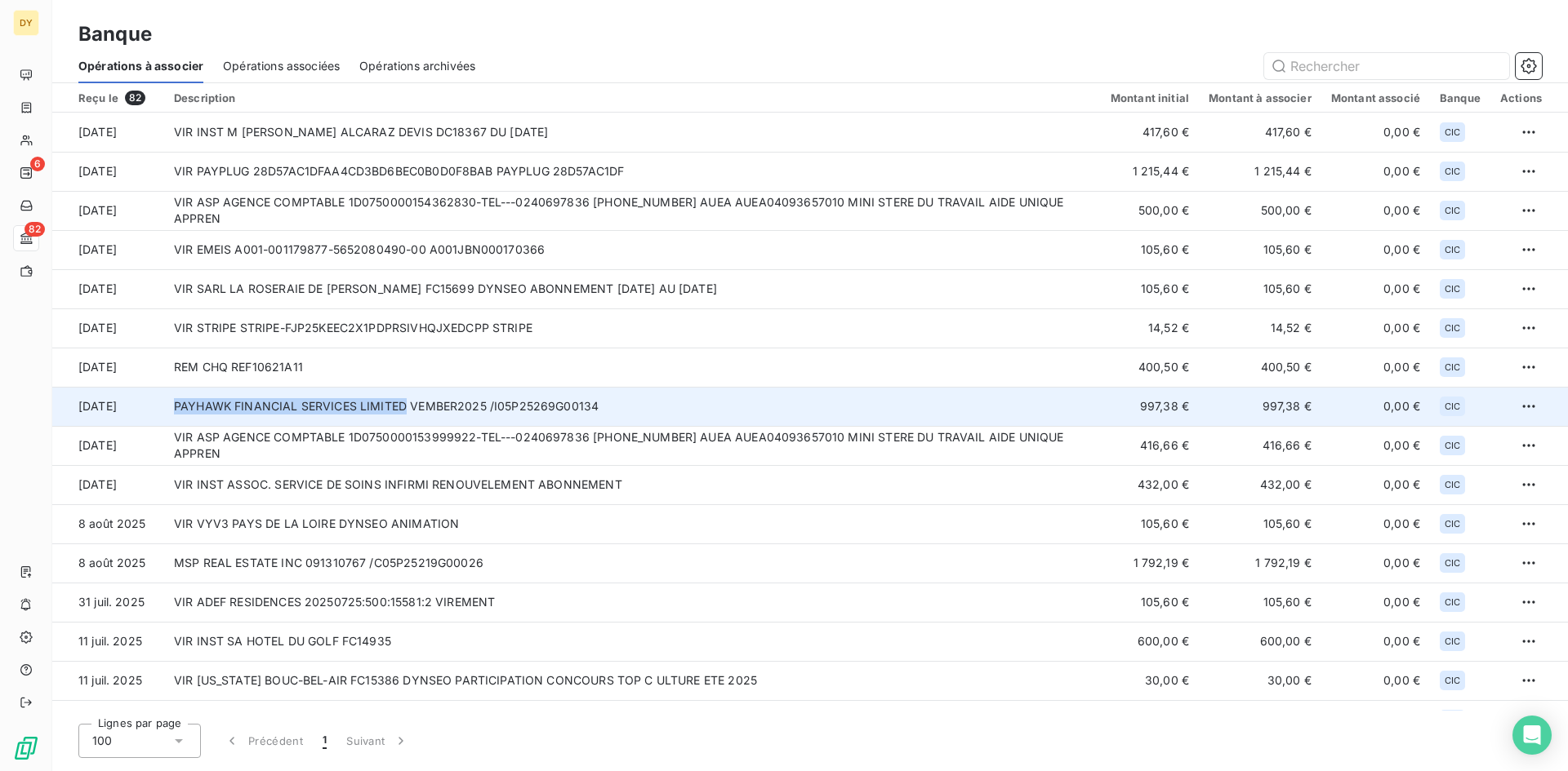
drag, startPoint x: 167, startPoint y: 408, endPoint x: 402, endPoint y: 411, distance: 235.0
click at [402, 411] on td "PAYHAWK FINANCIAL SERVICES LIMITED VEMBER2025 /I05P25269G00134" at bounding box center [632, 406] width 937 height 39
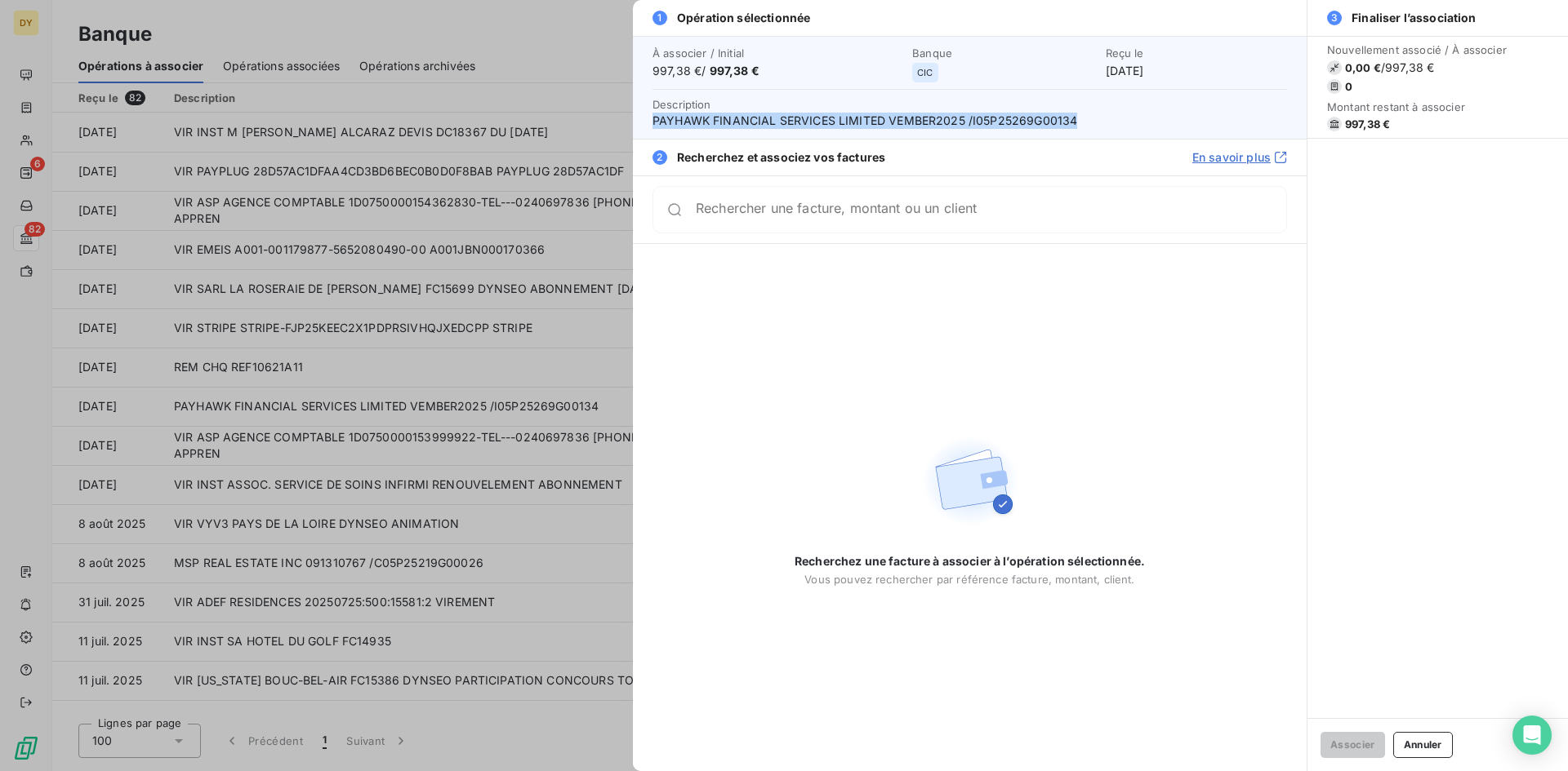
drag, startPoint x: 643, startPoint y: 126, endPoint x: 1119, endPoint y: 126, distance: 476.0
click at [1119, 126] on div "À associer / Initial 997,38 € / 997,38 € Banque CIC Reçu le [DATE] Description …" at bounding box center [970, 87] width 673 height 103
copy span "PAYHAWK FINANCIAL SERVICES LIMITED VEMBER2025 /I05P25269G00134"
